Goal: Task Accomplishment & Management: Use online tool/utility

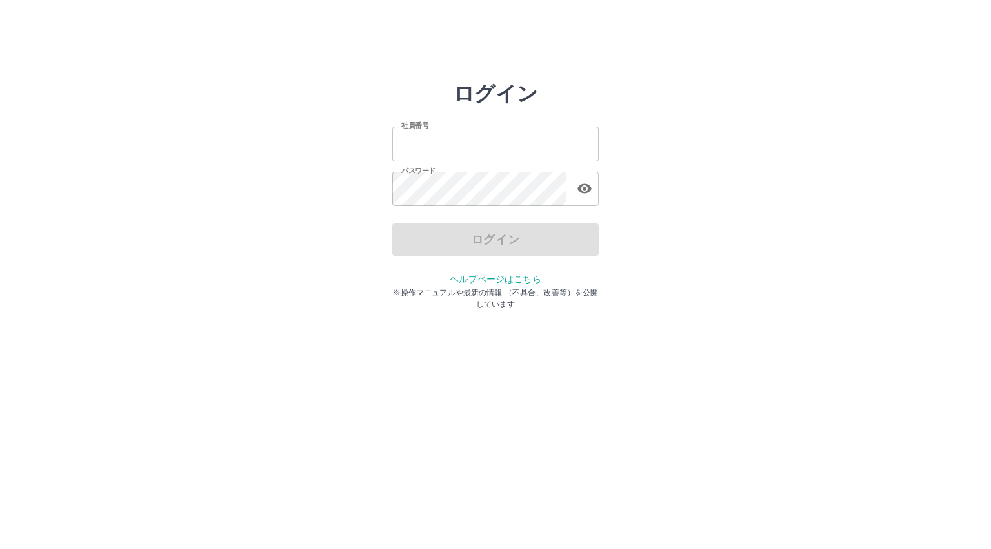
type input "*******"
click at [480, 239] on div "ログイン" at bounding box center [495, 239] width 207 height 32
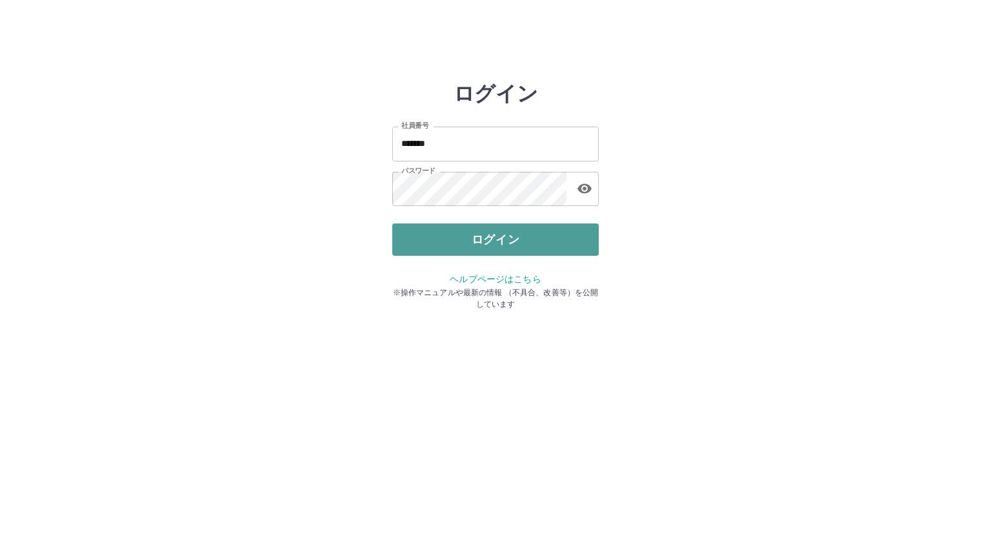
click at [477, 239] on button "ログイン" at bounding box center [495, 239] width 207 height 32
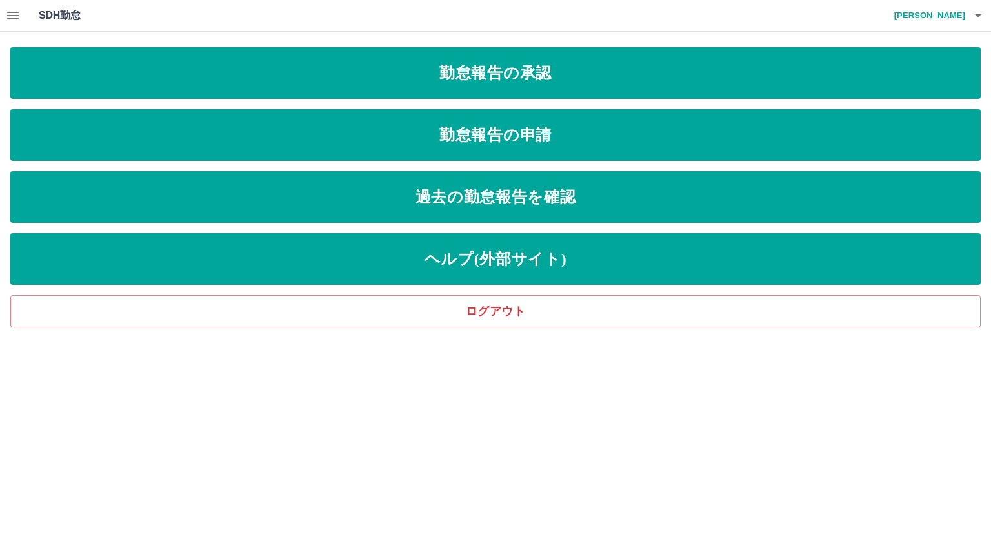
click at [9, 12] on icon "button" at bounding box center [13, 16] width 12 height 8
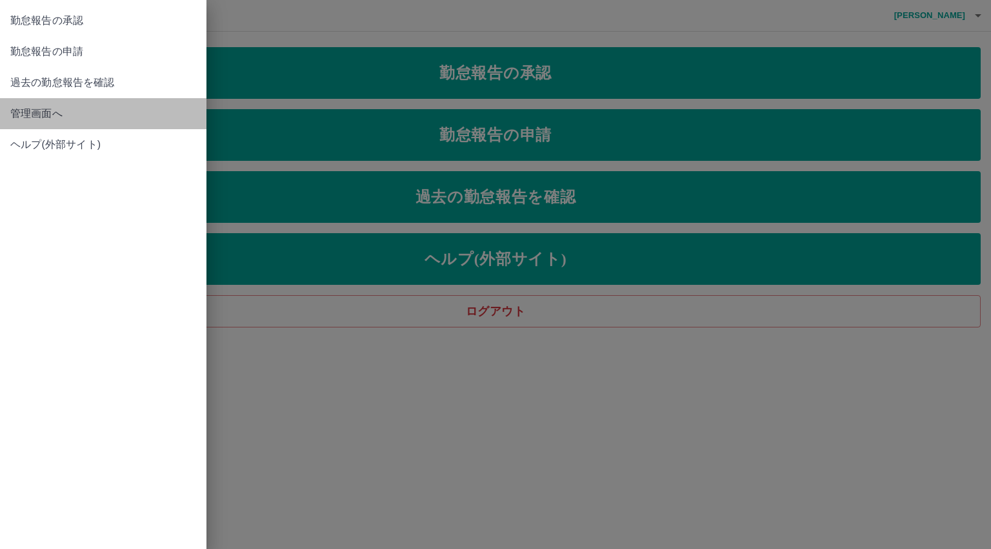
click at [36, 119] on span "管理画面へ" at bounding box center [103, 113] width 186 height 15
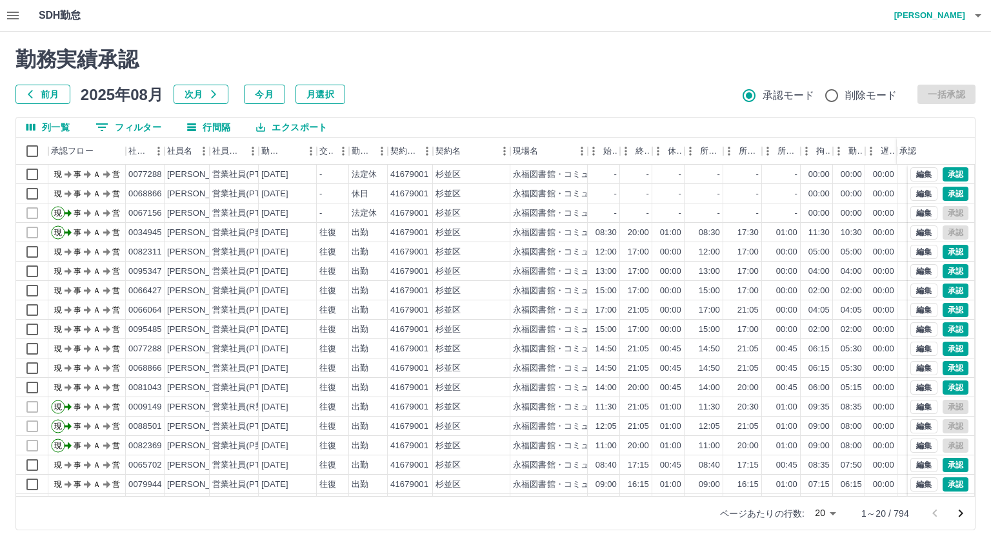
scroll to position [67, 0]
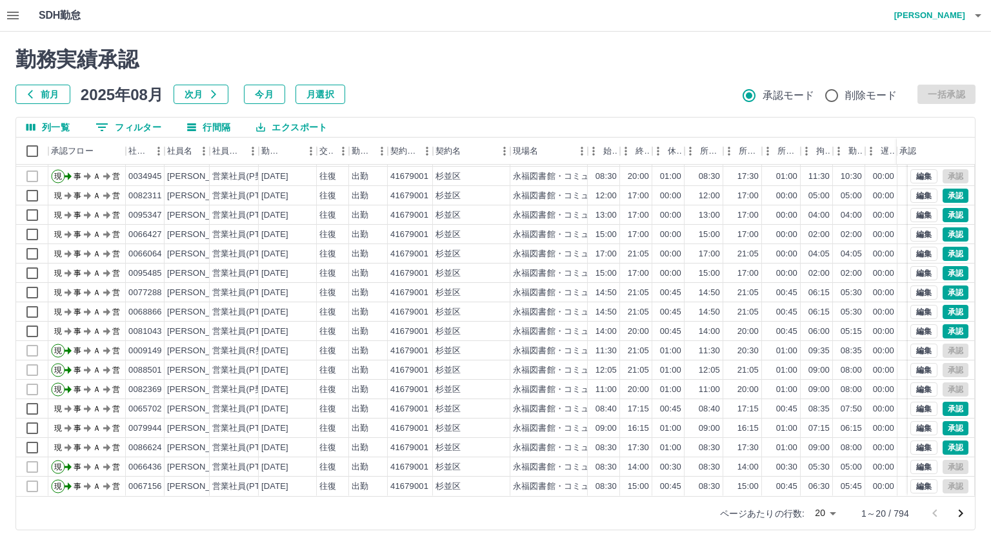
click at [832, 510] on body "SDH勤怠 [PERSON_NAME] 勤務実績承認 前月 [DATE] 次月 今月 月選択 承認モード 削除モード 一括承認 列一覧 0 フィルター 行間隔…" at bounding box center [495, 272] width 991 height 545
click at [826, 506] on li "500" at bounding box center [826, 498] width 44 height 23
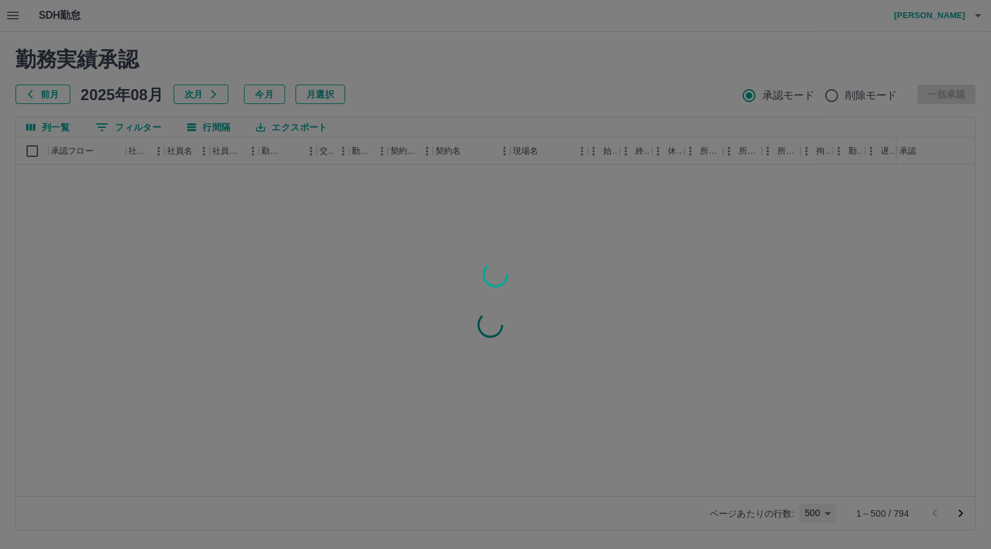
type input "***"
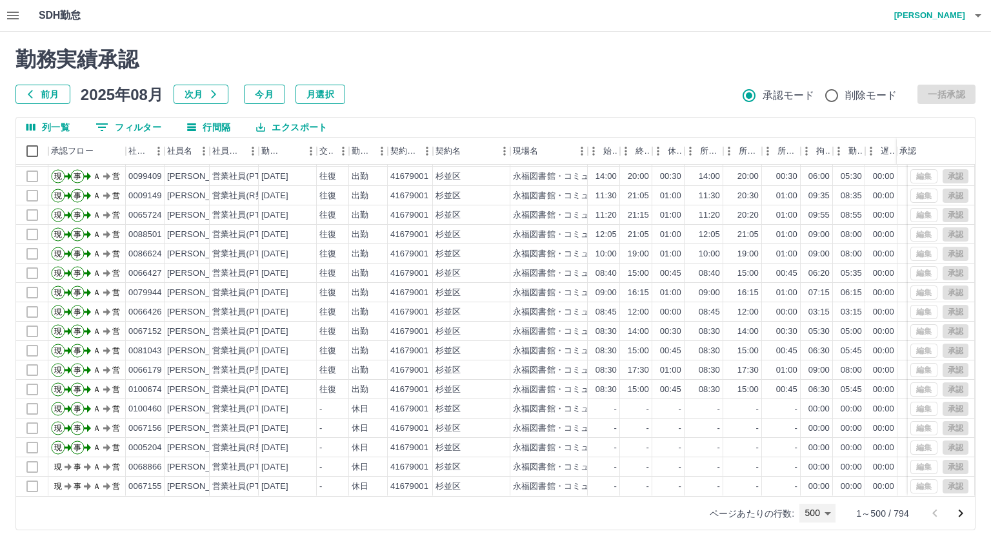
scroll to position [9362, 0]
click at [964, 510] on icon "次のページへ" at bounding box center [960, 512] width 15 height 15
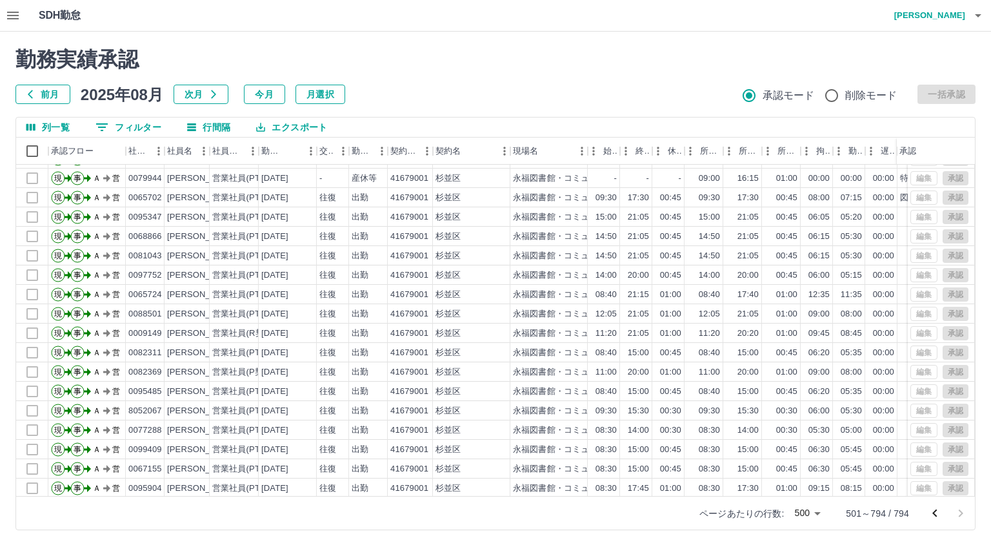
scroll to position [1729, 0]
